Goal: Task Accomplishment & Management: Manage account settings

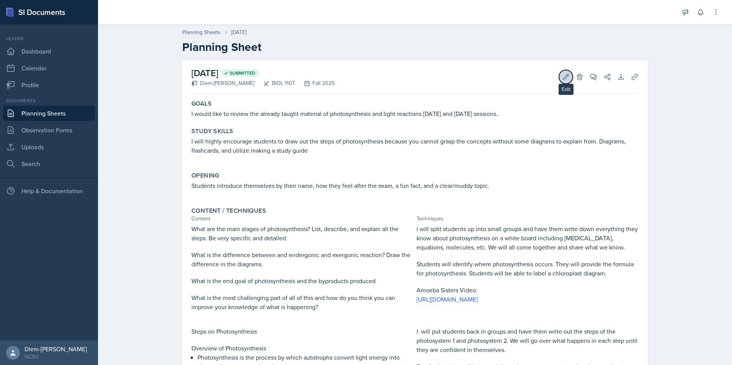
click at [564, 81] on button "Edit" at bounding box center [566, 77] width 14 height 14
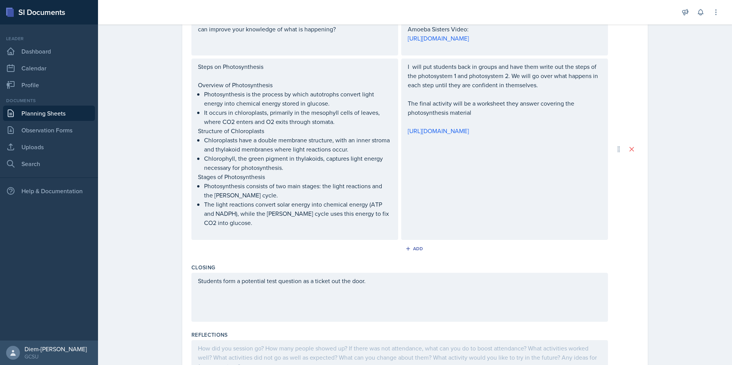
scroll to position [407, 0]
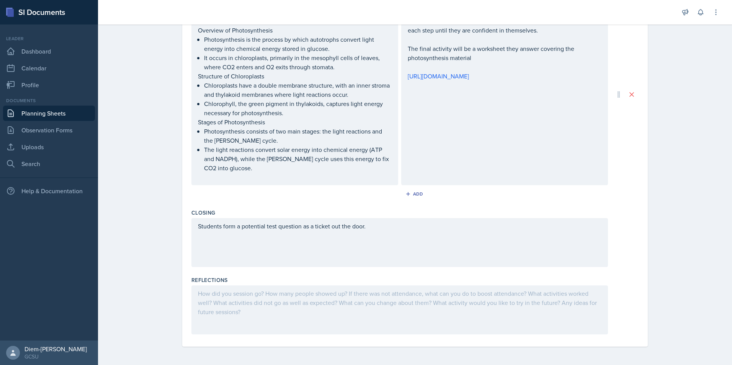
click at [278, 318] on div at bounding box center [399, 310] width 417 height 49
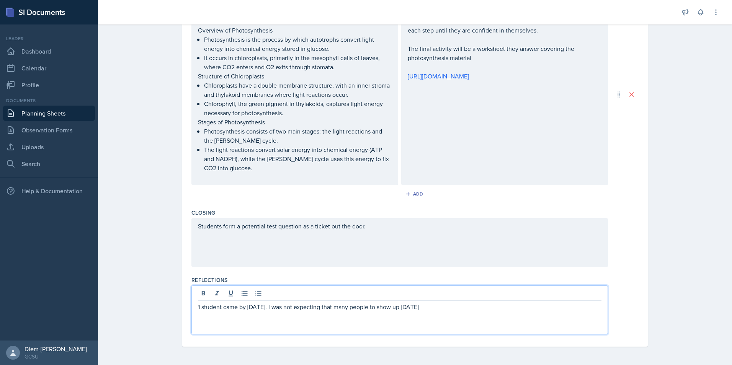
click at [443, 318] on div "1 student came by [DATE]. I was not expecting that many people to show up [DATE]" at bounding box center [399, 310] width 417 height 49
click at [426, 301] on div at bounding box center [400, 294] width 404 height 13
click at [425, 311] on p "1 student came by [DATE]. I was not expecting that many people to show up [DATE]" at bounding box center [400, 306] width 404 height 9
click at [436, 310] on p "1 student came by [DATE]. I was not expecting that many people to show up [DATE…" at bounding box center [400, 306] width 404 height 9
click at [524, 309] on p "1 student came by [DATE]. I was not expecting that many people to show up [DATE…" at bounding box center [400, 306] width 404 height 9
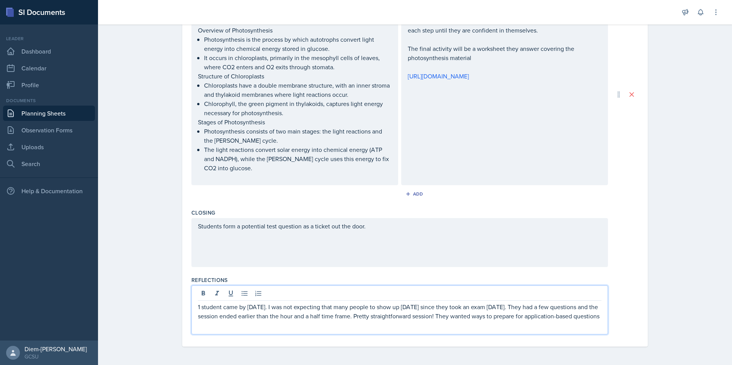
click at [528, 321] on p "1 student came by [DATE]. I was not expecting that many people to show up [DATE…" at bounding box center [400, 311] width 404 height 18
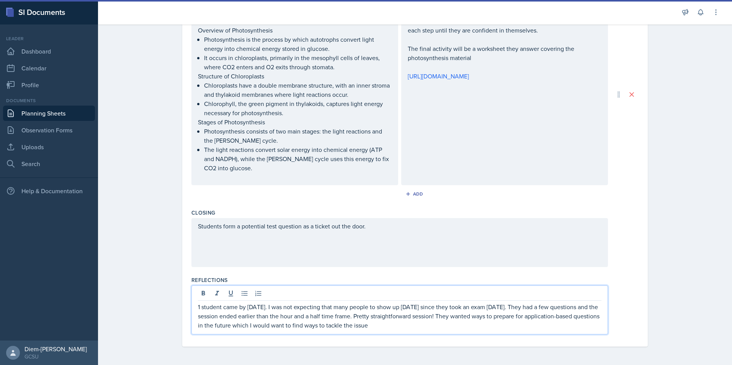
drag, startPoint x: 412, startPoint y: 328, endPoint x: 274, endPoint y: 322, distance: 138.0
click at [274, 322] on p "1 student came by [DATE]. I was not expecting that many people to show up [DATE…" at bounding box center [400, 316] width 404 height 28
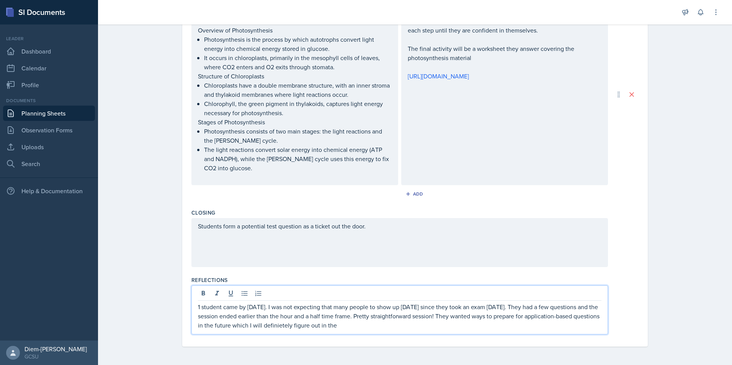
click at [290, 330] on div "1 student came by [DATE]. I was not expecting that many people to show up [DATE…" at bounding box center [399, 310] width 417 height 49
click at [391, 329] on p "1 student came by [DATE]. I was not expecting that many people to show up [DATE…" at bounding box center [400, 316] width 404 height 28
drag, startPoint x: 423, startPoint y: 326, endPoint x: 173, endPoint y: 266, distance: 256.8
click at [173, 266] on div "Date [DATE] [DATE] 28 29 30 1 2 3 4 5 6 7 8 9 10 11 12 13 14 15 16 17 18 19 20 …" at bounding box center [415, 9] width 490 height 712
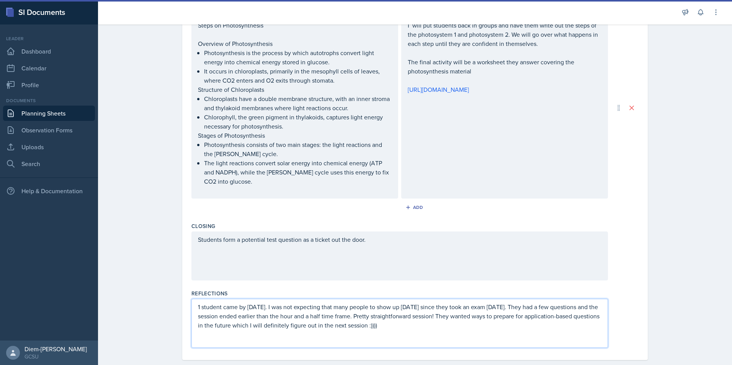
copy p "1 student came by [DATE]. I was not expecting that many people to show up [DATE…"
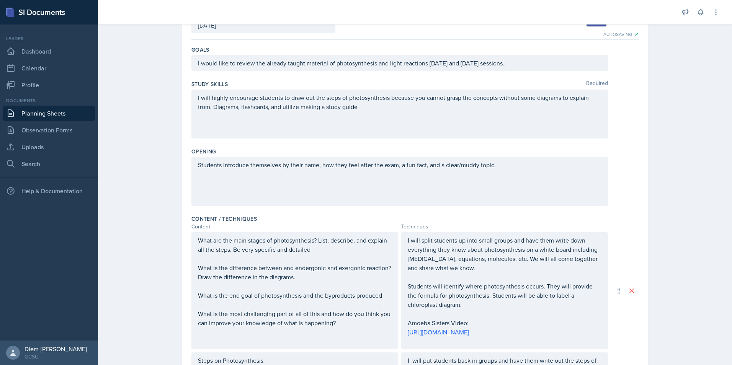
scroll to position [0, 0]
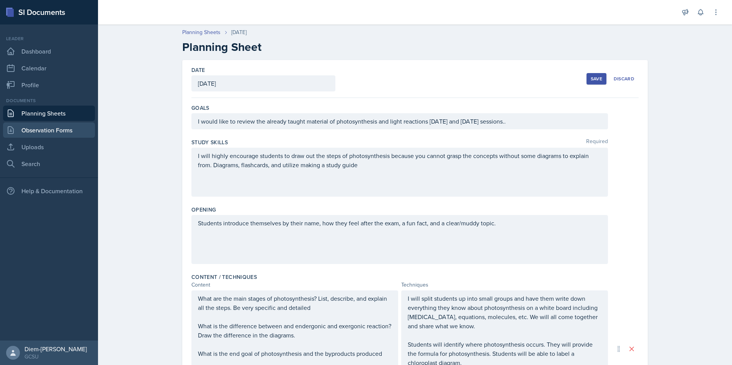
click at [36, 130] on link "Observation Forms" at bounding box center [49, 130] width 92 height 15
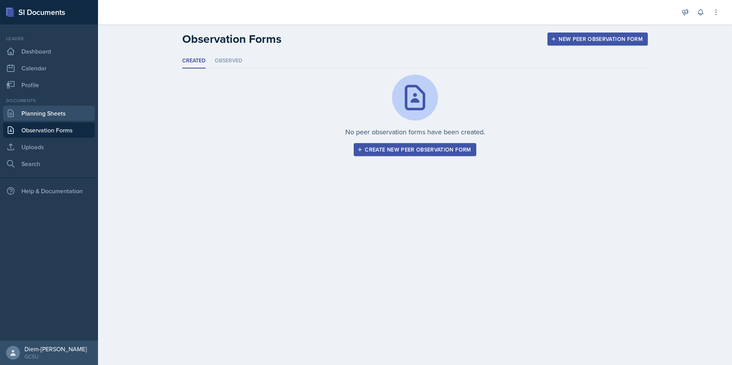
click at [41, 113] on link "Planning Sheets" at bounding box center [49, 113] width 92 height 15
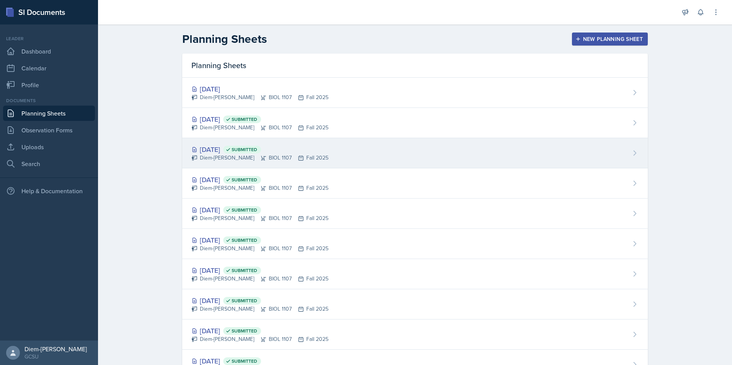
click at [257, 151] on span "Submitted" at bounding box center [245, 150] width 26 height 6
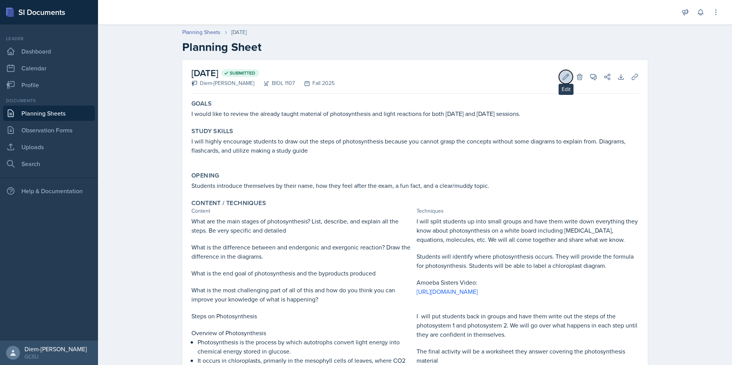
click at [562, 82] on button "Edit" at bounding box center [566, 77] width 14 height 14
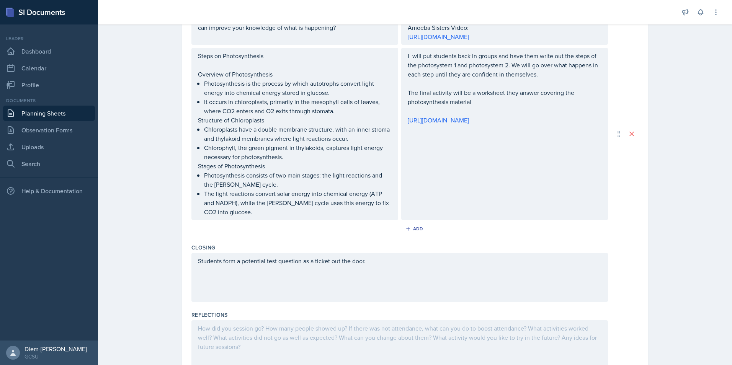
scroll to position [389, 0]
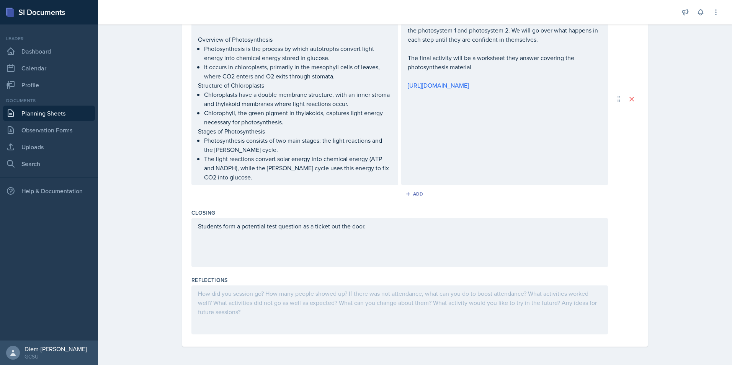
click at [250, 315] on div at bounding box center [399, 310] width 417 height 49
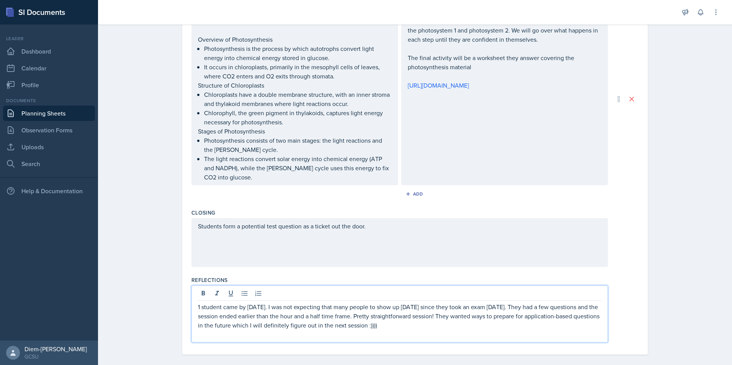
scroll to position [397, 0]
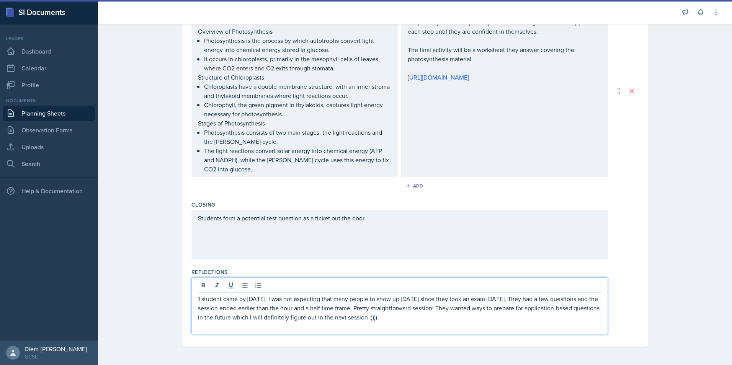
click at [408, 328] on p at bounding box center [400, 326] width 404 height 9
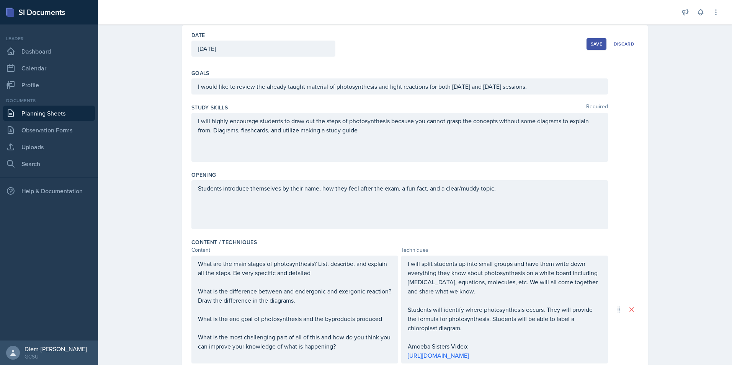
scroll to position [0, 0]
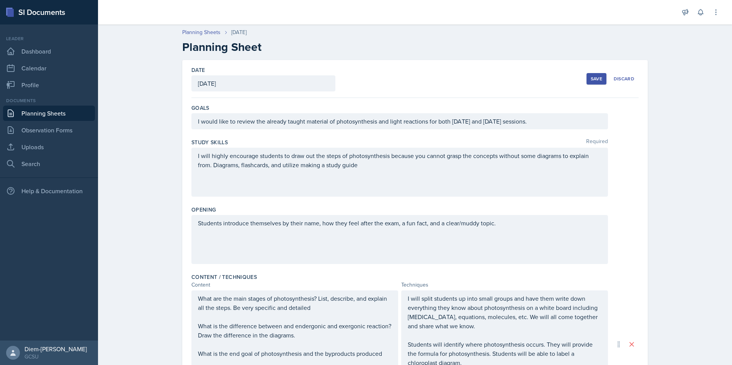
click at [591, 82] on button "Save" at bounding box center [597, 78] width 20 height 11
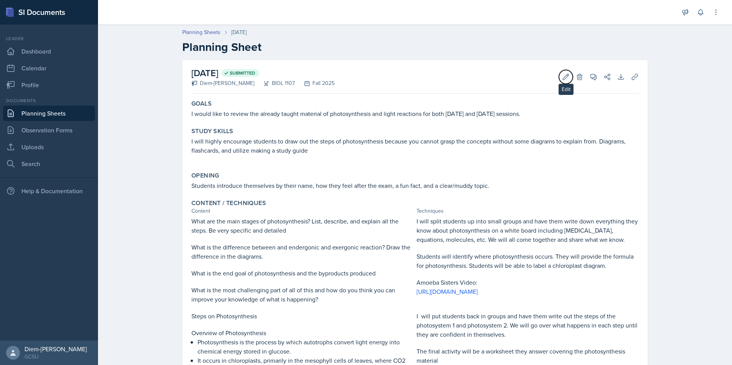
click at [559, 80] on button "Edit" at bounding box center [566, 77] width 14 height 14
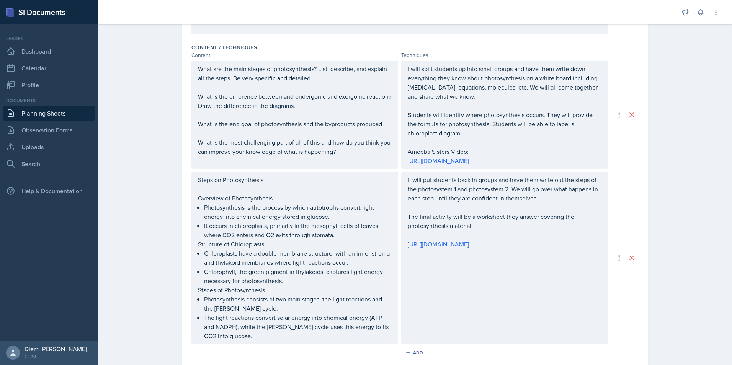
click at [480, 280] on div "I will put students back in groups and have them write out the steps of the pho…" at bounding box center [504, 258] width 207 height 172
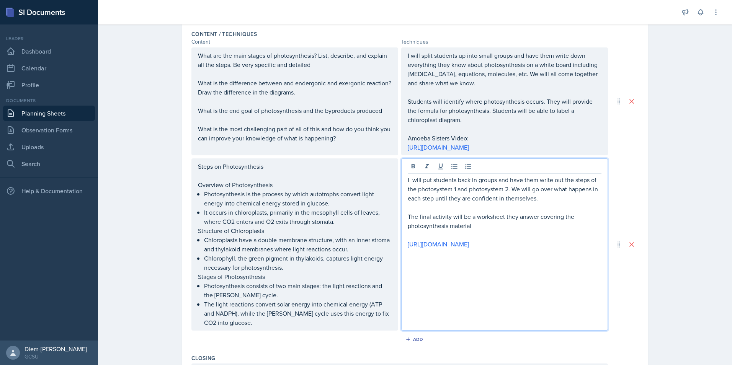
click at [577, 279] on div "I will put students back in groups and have them write out the steps of the pho…" at bounding box center [504, 244] width 207 height 172
click at [563, 249] on p "[URL][DOMAIN_NAME]" at bounding box center [505, 244] width 194 height 9
click at [502, 258] on p at bounding box center [505, 253] width 194 height 9
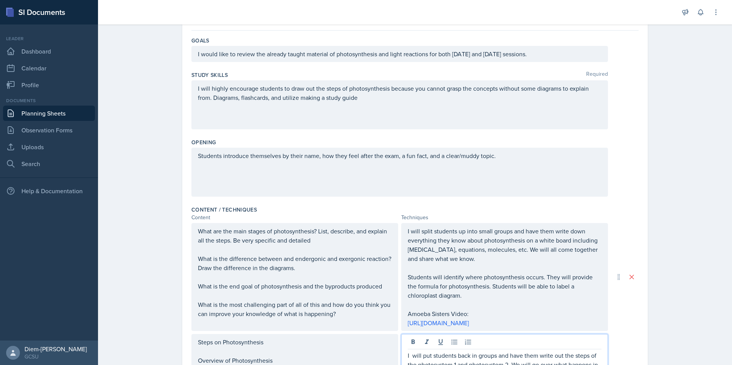
scroll to position [13, 0]
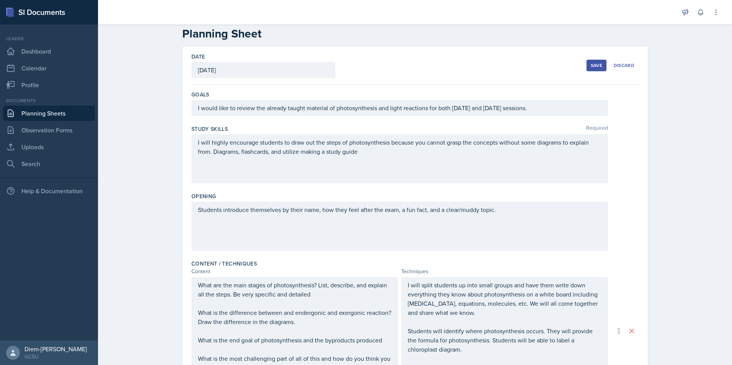
click at [593, 63] on div "Save" at bounding box center [596, 65] width 11 height 6
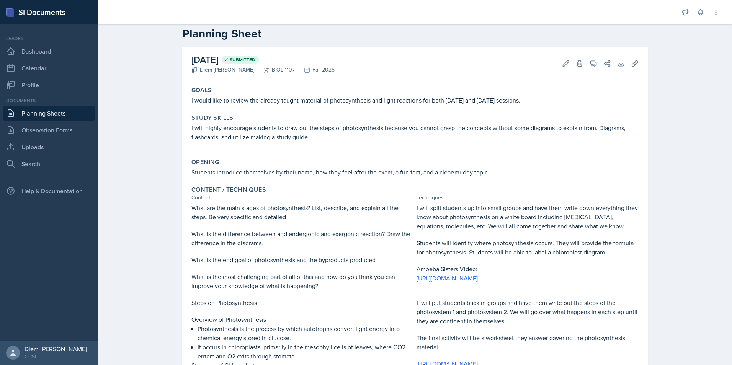
click at [38, 113] on link "Planning Sheets" at bounding box center [49, 113] width 92 height 15
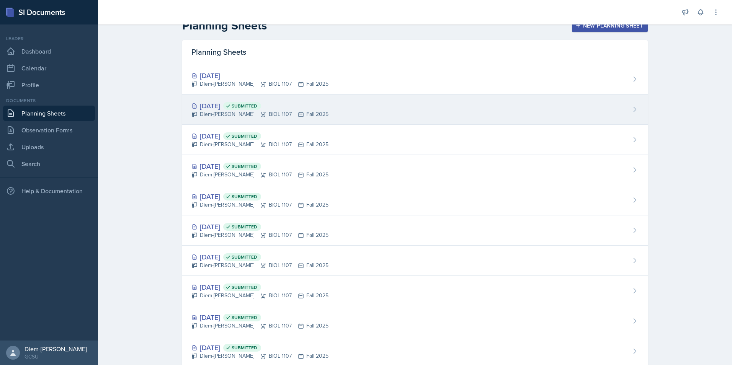
click at [258, 111] on div "Diem-[PERSON_NAME] BIOL 1107 Fall 2025" at bounding box center [259, 114] width 137 height 8
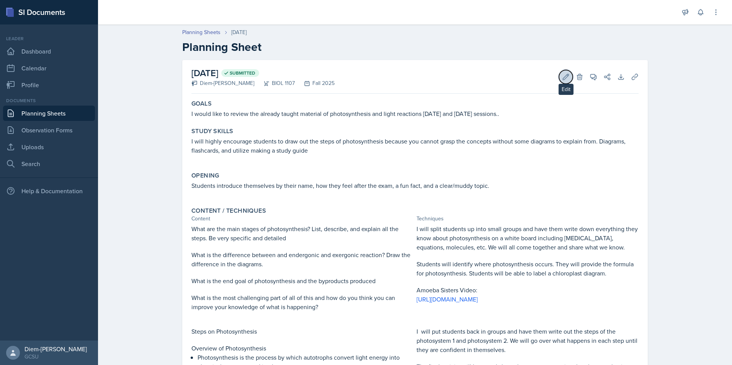
click at [563, 79] on icon at bounding box center [566, 77] width 6 height 6
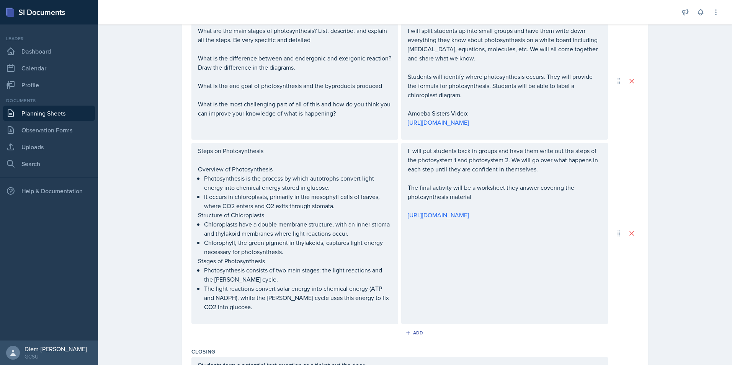
click at [508, 258] on div "I will put students back in groups and have them write out the steps of the pho…" at bounding box center [504, 233] width 207 height 181
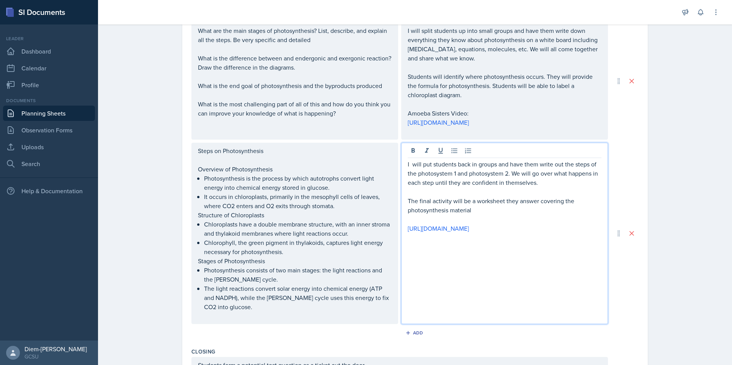
scroll to position [281, 0]
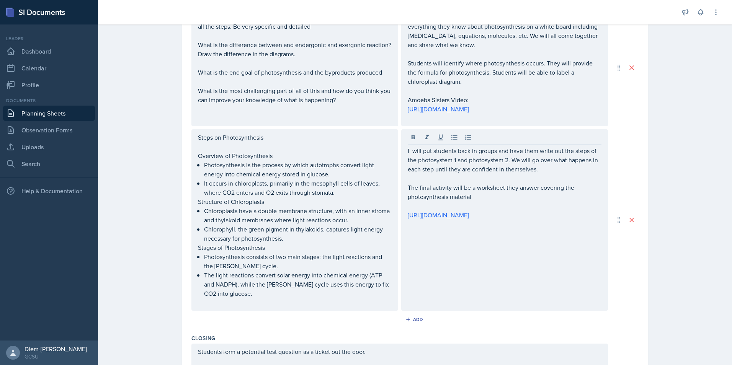
click at [566, 242] on div "I will put students back in groups and have them write out the steps of the pho…" at bounding box center [504, 219] width 207 height 181
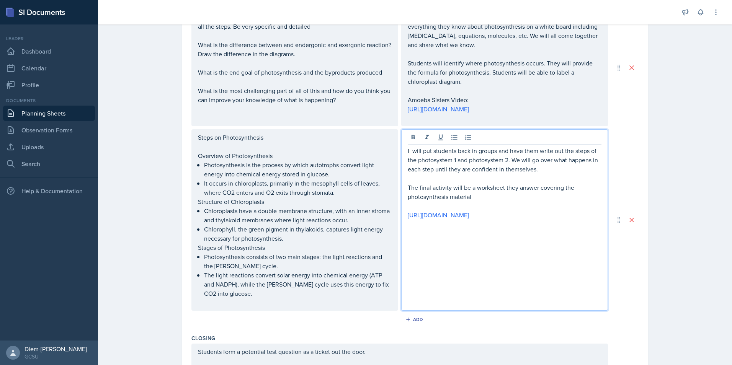
click at [562, 218] on p "[URL][DOMAIN_NAME]" at bounding box center [505, 215] width 194 height 9
click at [563, 220] on p "[URL][DOMAIN_NAME]" at bounding box center [505, 215] width 194 height 9
click at [417, 229] on p at bounding box center [505, 224] width 194 height 9
click at [471, 176] on p at bounding box center [505, 178] width 194 height 9
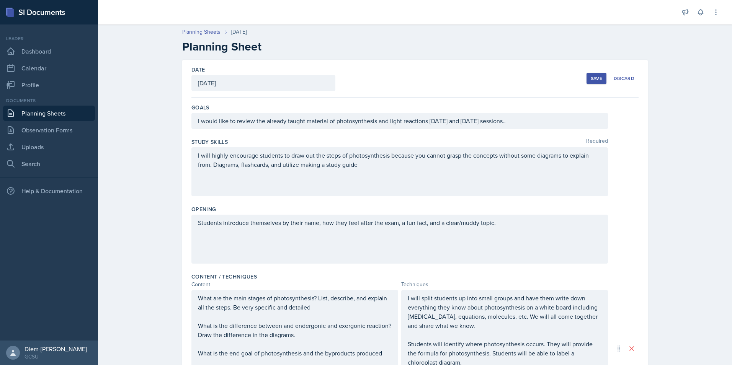
scroll to position [0, 0]
click at [591, 81] on div "Save" at bounding box center [596, 79] width 11 height 6
